Goal: Transaction & Acquisition: Purchase product/service

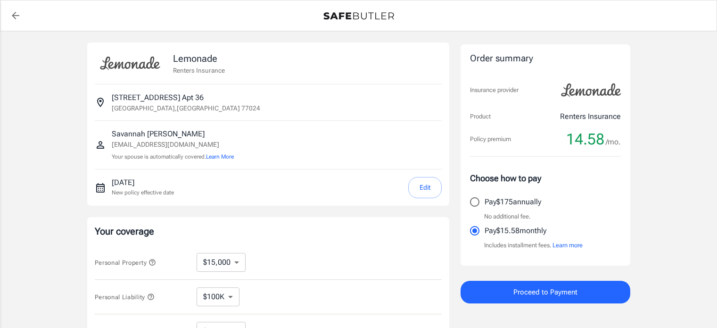
select select "15000"
select select "500"
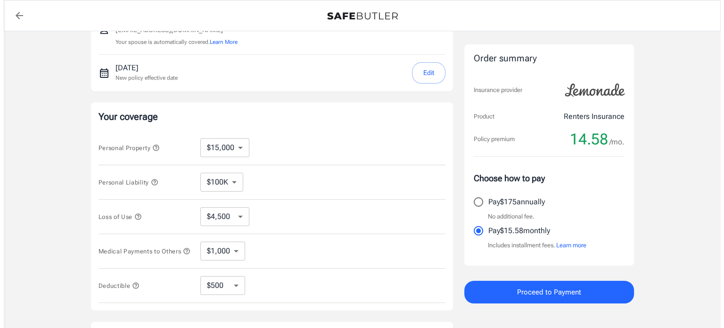
scroll to position [80, 0]
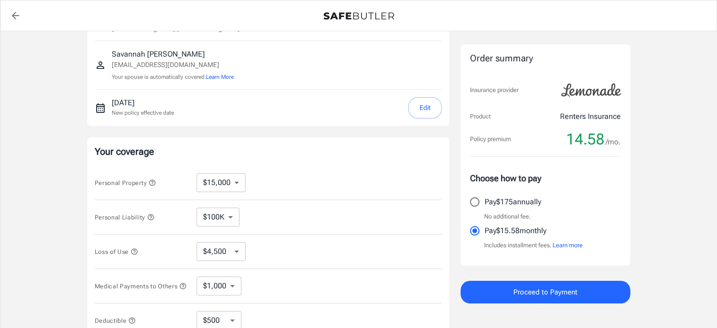
click at [515, 291] on span "Proceed to Payment" at bounding box center [545, 292] width 64 height 12
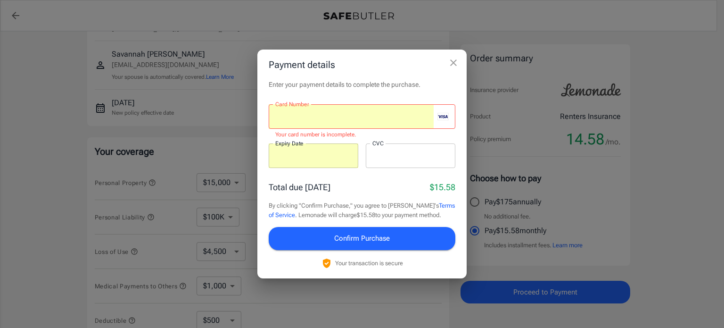
click at [390, 163] on div at bounding box center [411, 155] width 90 height 25
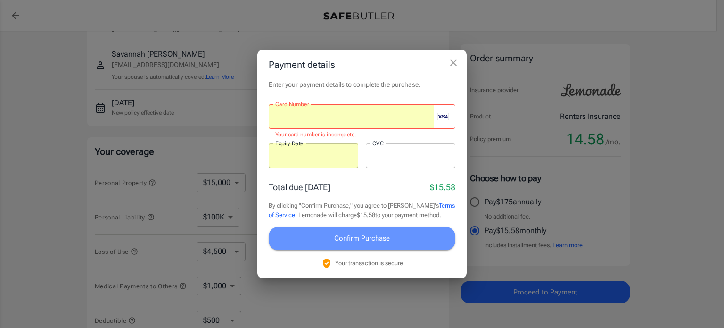
click at [375, 242] on span "Confirm Purchase" at bounding box center [362, 238] width 56 height 12
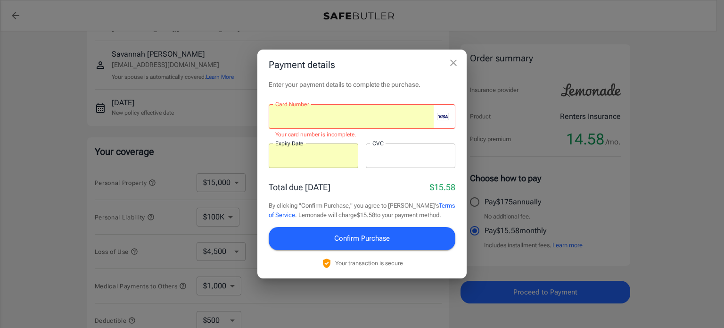
click at [396, 185] on div "Total due [DATE] $15.58" at bounding box center [362, 187] width 187 height 13
click at [356, 124] on div at bounding box center [351, 116] width 165 height 25
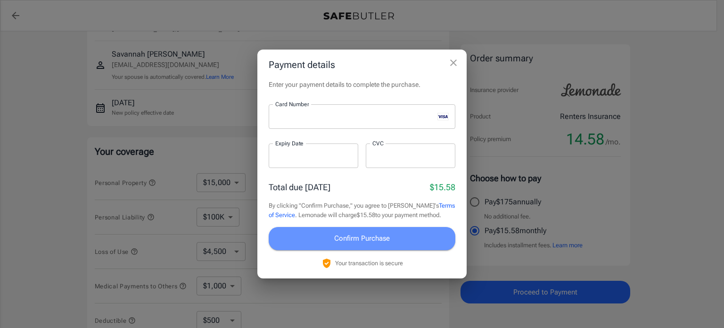
click at [329, 245] on button "Confirm Purchase" at bounding box center [362, 238] width 187 height 23
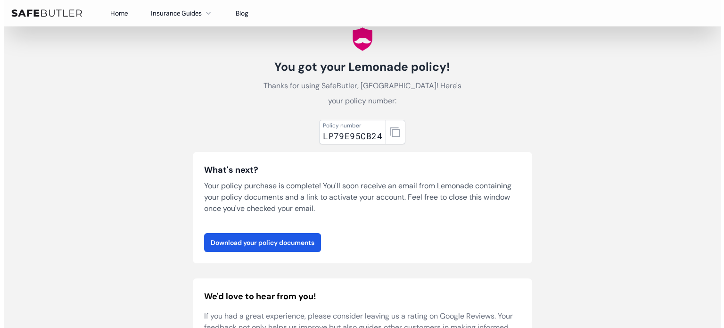
scroll to position [30, 0]
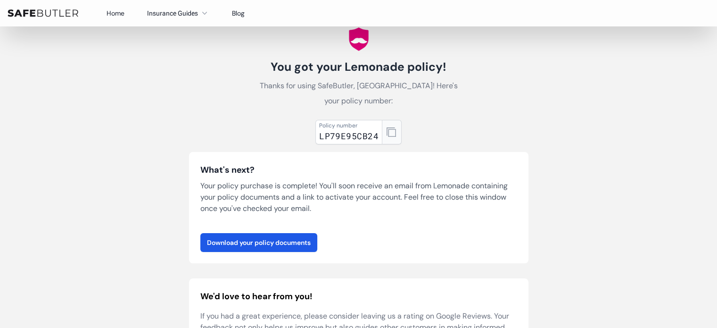
click at [389, 133] on icon "button" at bounding box center [391, 131] width 9 height 9
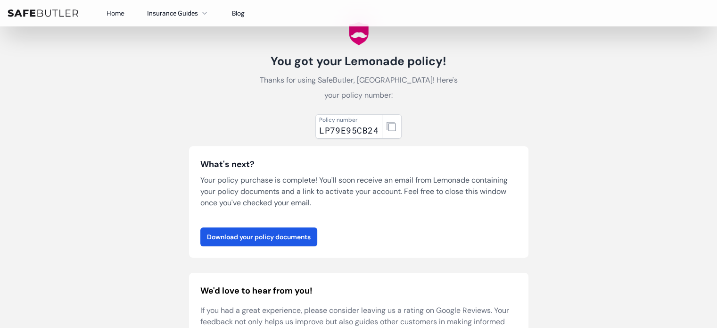
scroll to position [23, 0]
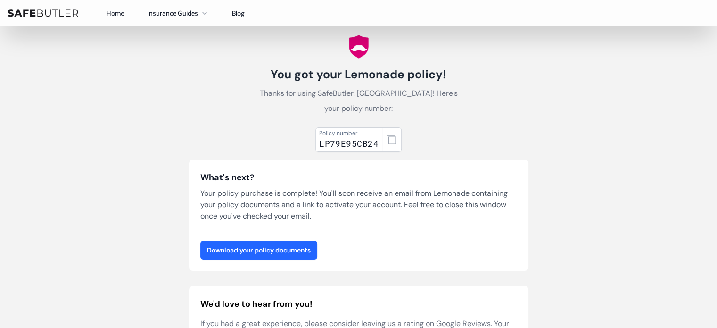
click at [282, 248] on link "Download your policy documents" at bounding box center [258, 249] width 117 height 19
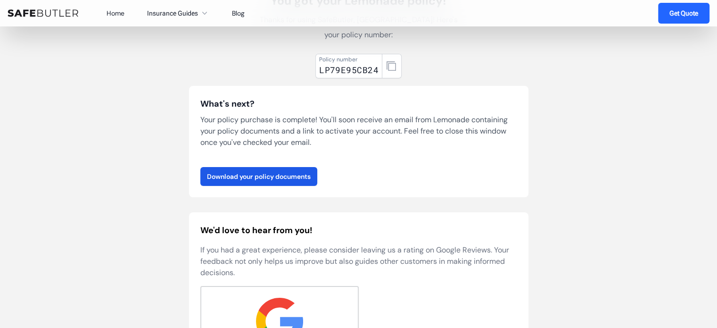
scroll to position [0, 0]
